Goal: Information Seeking & Learning: Learn about a topic

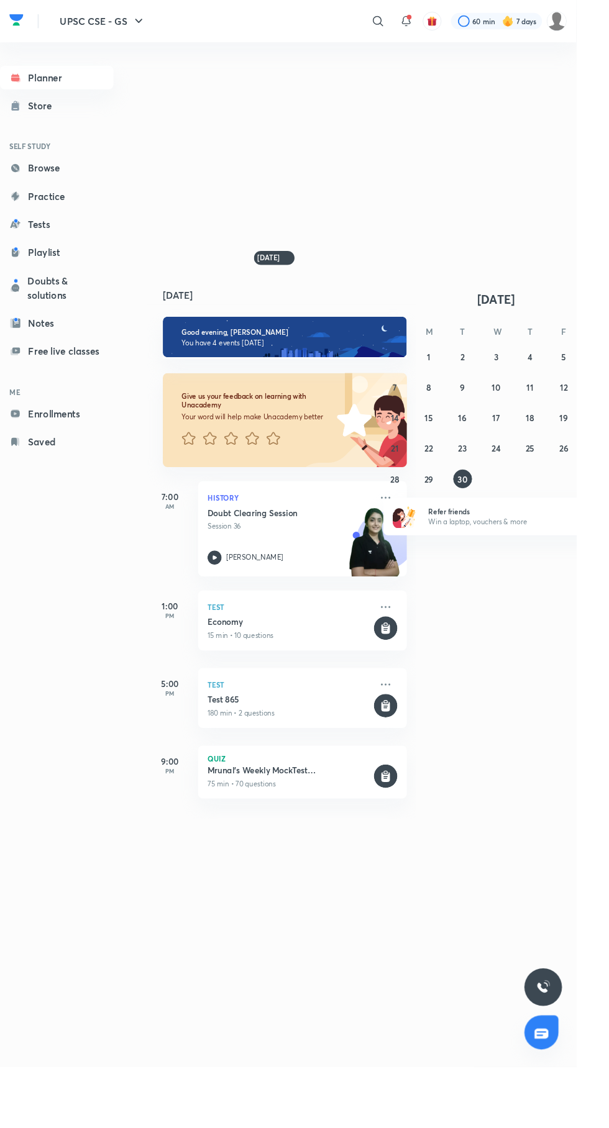
click at [387, 22] on div at bounding box center [399, 22] width 25 height 25
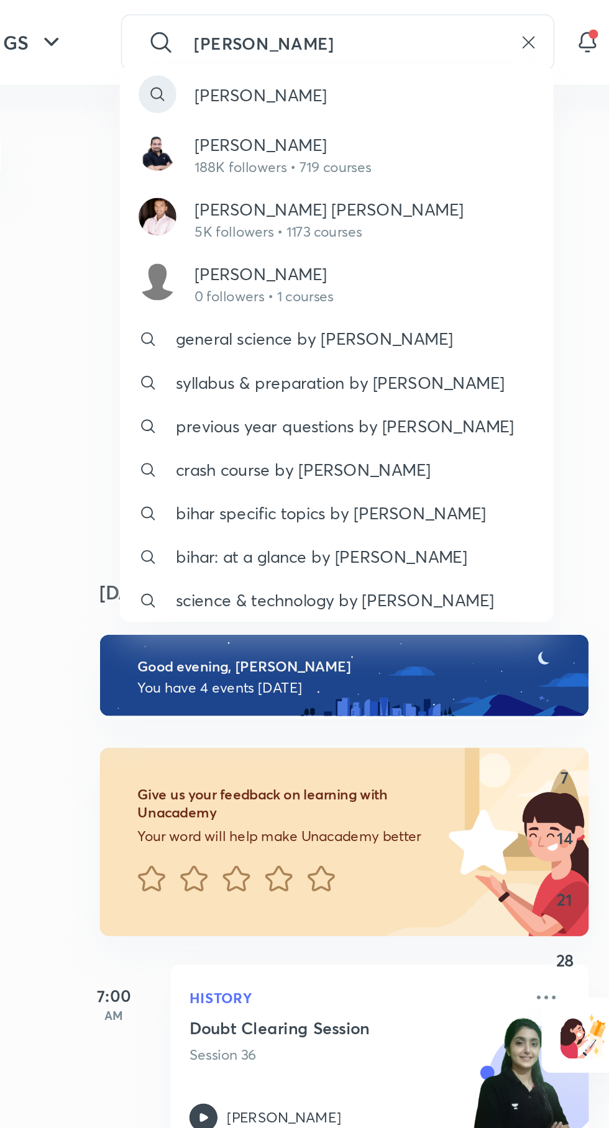
type input "[PERSON_NAME]"
click at [241, 84] on p "188K followers • 719 courses" at bounding box center [268, 88] width 93 height 11
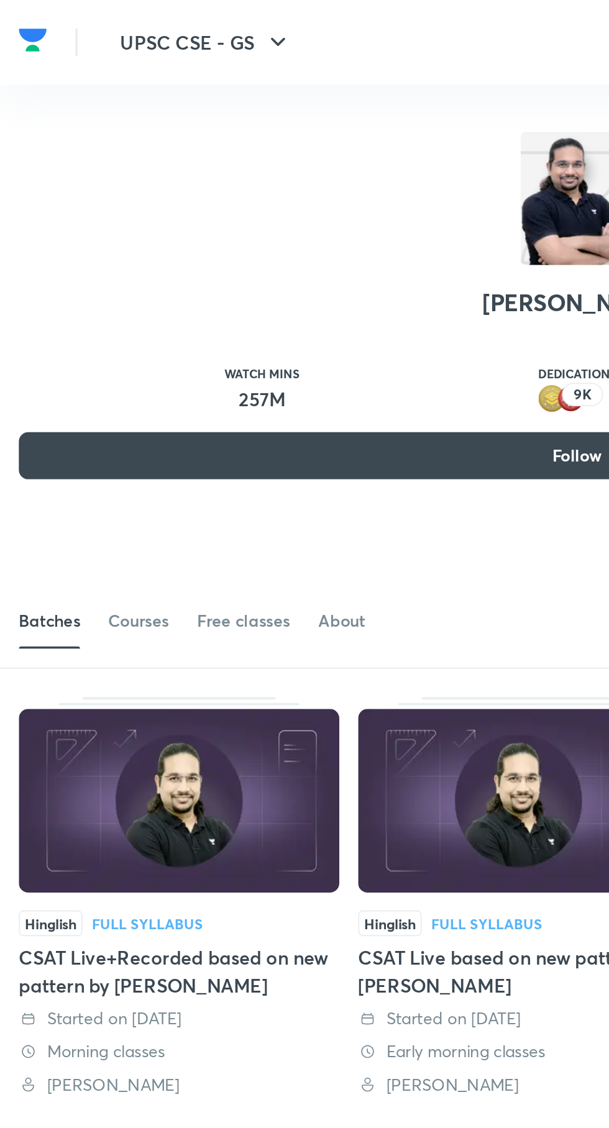
click at [84, 328] on div "Courses" at bounding box center [73, 327] width 32 height 12
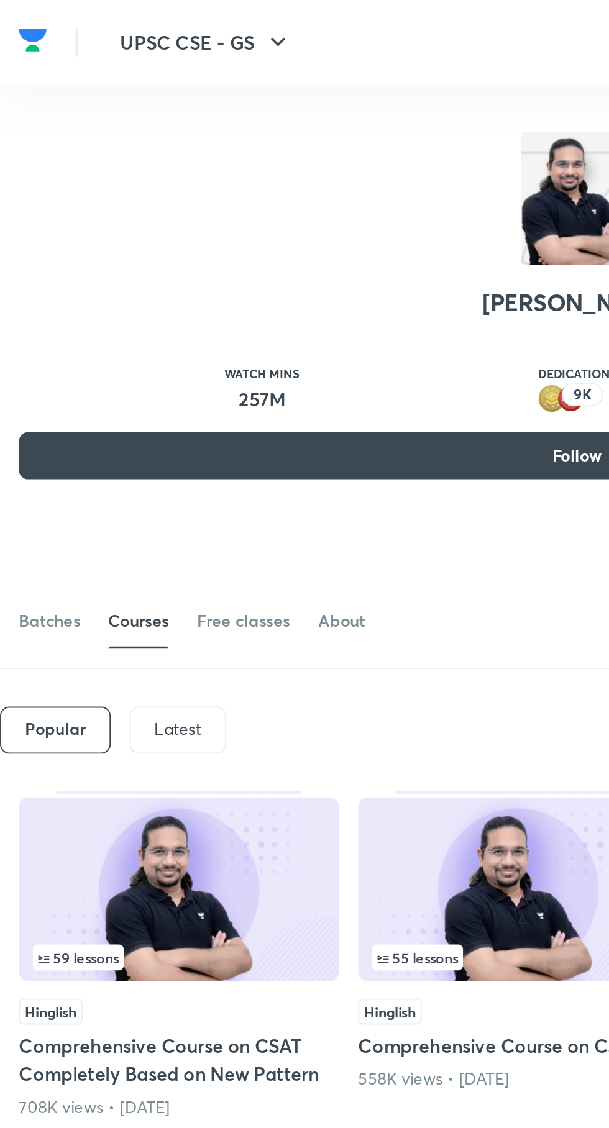
click at [94, 375] on div "Latest" at bounding box center [93, 385] width 51 height 25
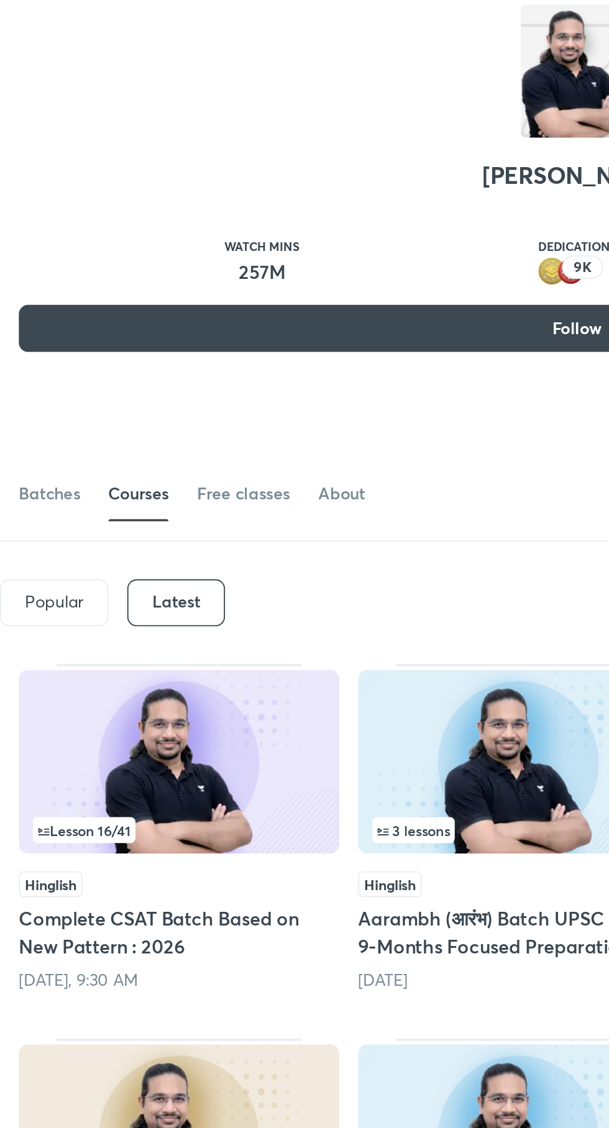
click at [111, 472] on img at bounding box center [94, 469] width 169 height 97
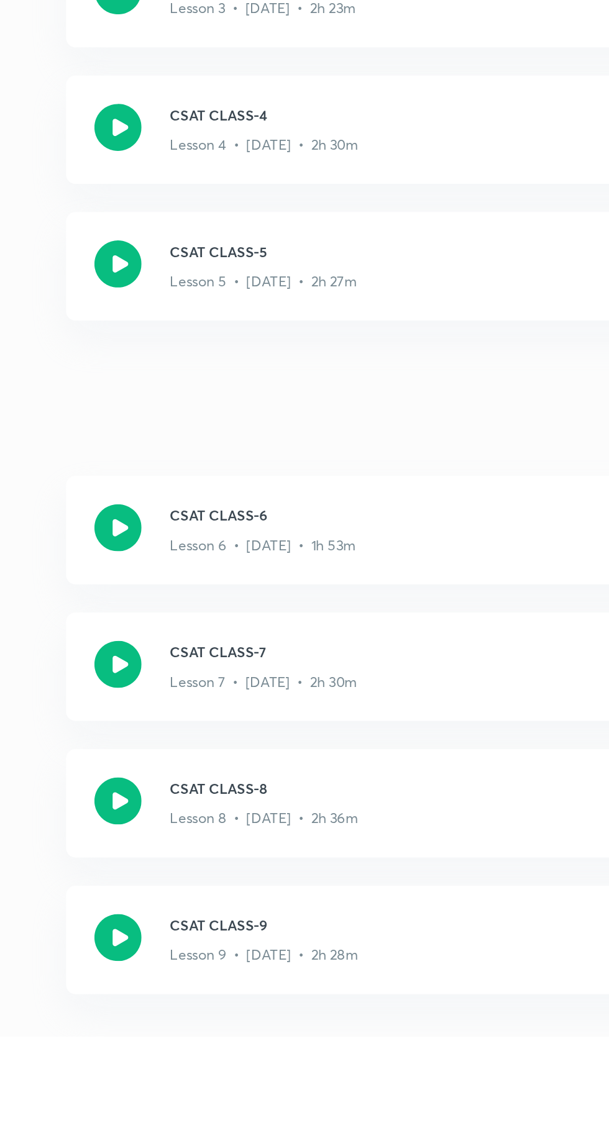
scroll to position [389, 0]
click at [236, 935] on icon at bounding box center [233, 932] width 25 height 25
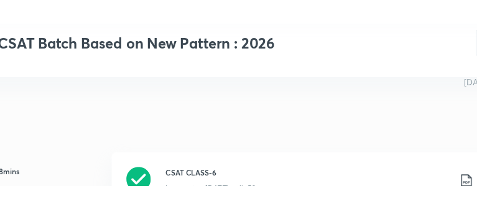
scroll to position [464, 0]
